Goal: Check status

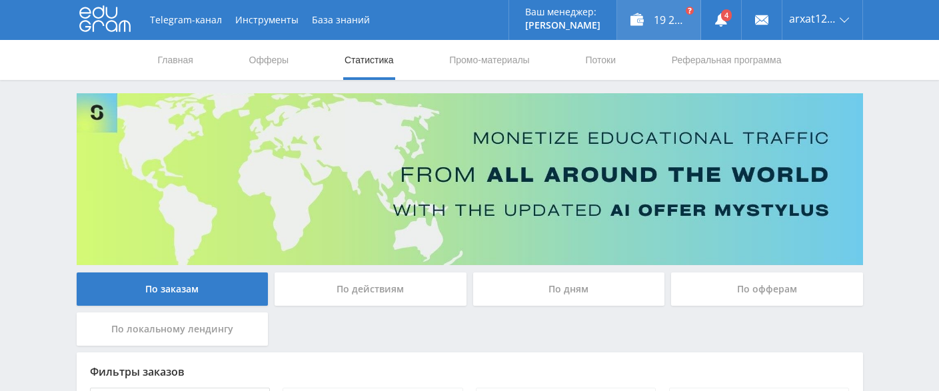
click at [656, 23] on div "19 200,18 ₽" at bounding box center [658, 20] width 83 height 40
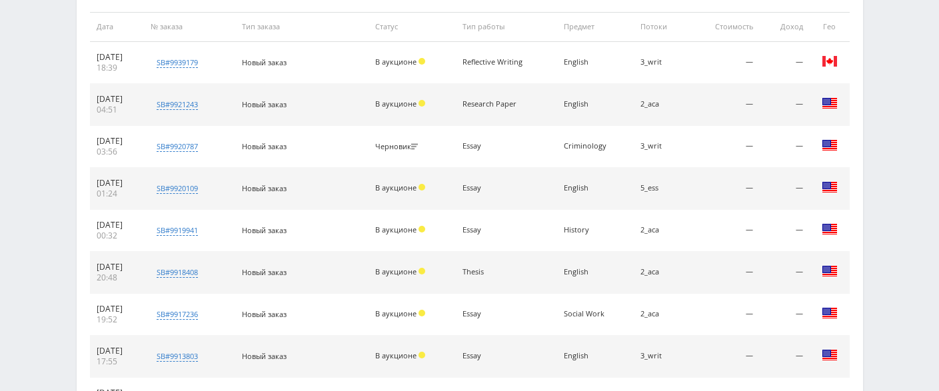
scroll to position [728, 0]
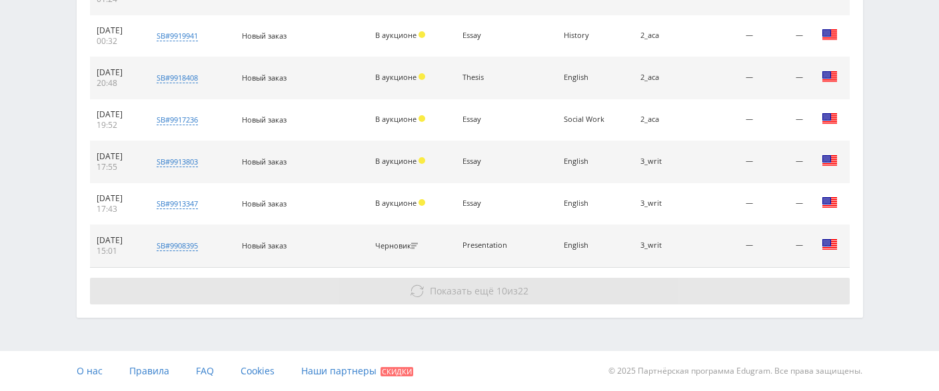
click at [443, 294] on span "Показать ещё" at bounding box center [462, 291] width 64 height 13
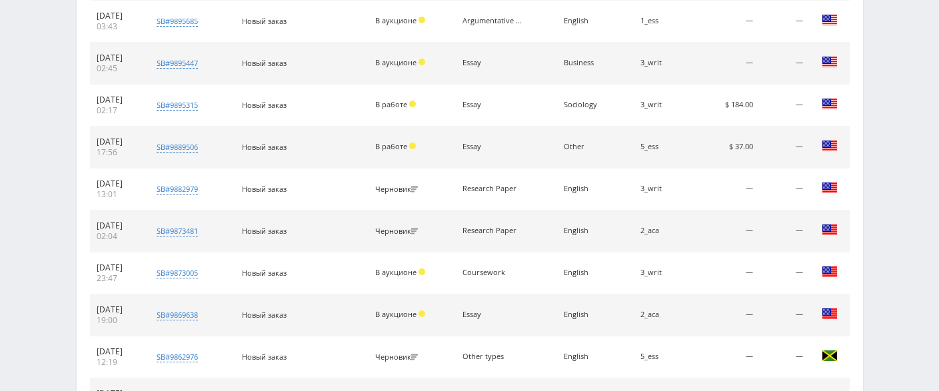
scroll to position [1148, 0]
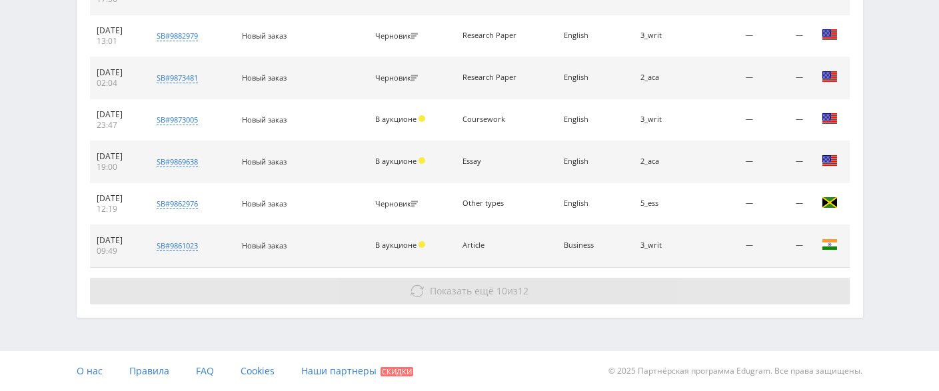
click at [497, 294] on span "10" at bounding box center [501, 291] width 11 height 13
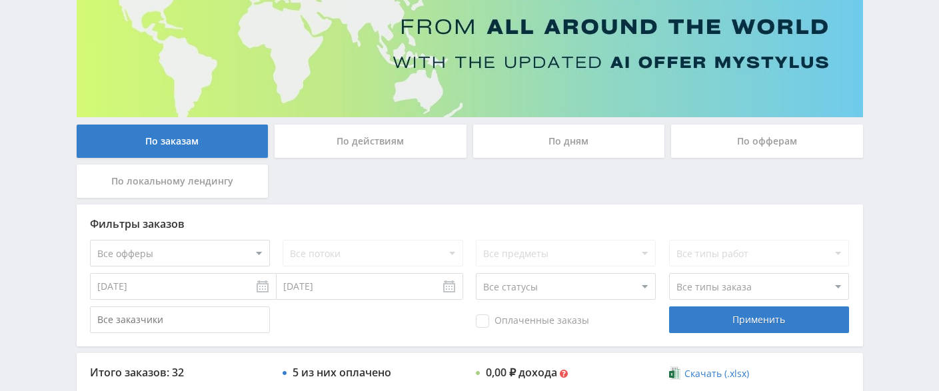
scroll to position [0, 0]
